Goal: Find specific page/section: Find specific page/section

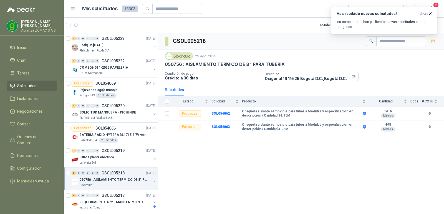
click at [37, 84] on li "Solicitudes" at bounding box center [32, 86] width 44 height 6
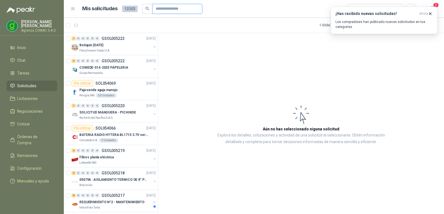
click at [162, 12] on input "text" at bounding box center [175, 8] width 39 height 9
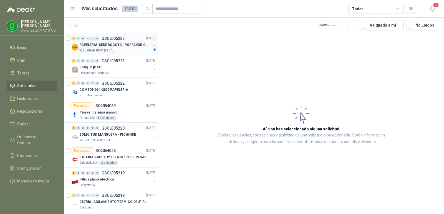
click at [130, 47] on p "PAPELERIA-SEDE BOGOTA - PORFAVOR CTZ COMPLETO" at bounding box center [113, 45] width 69 height 5
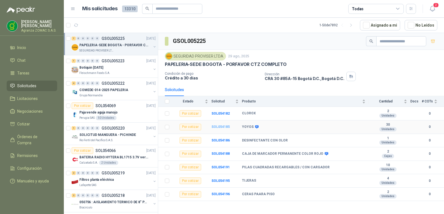
click at [222, 129] on b "SOL054185" at bounding box center [220, 127] width 18 height 4
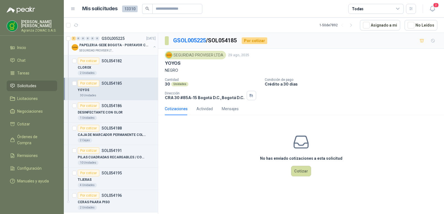
click at [130, 44] on p "PAPELERIA-SEDE BOGOTA - PORFAVOR CTZ COMPLETO" at bounding box center [113, 45] width 69 height 5
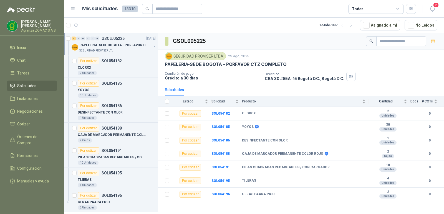
click at [152, 46] on button "button" at bounding box center [154, 47] width 4 height 4
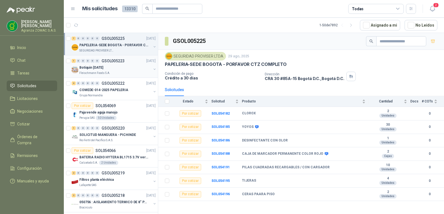
click at [91, 73] on p "Fleischmann Foods S.A." at bounding box center [94, 73] width 31 height 4
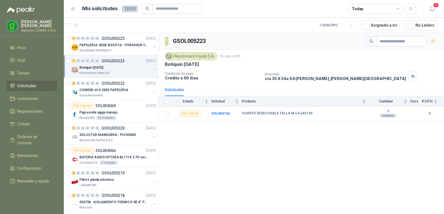
click at [171, 57] on img at bounding box center [169, 56] width 6 height 6
click at [179, 56] on div "Fleischmann Foods S.A." at bounding box center [191, 56] width 52 height 8
click at [170, 58] on img at bounding box center [169, 56] width 6 height 6
